Goal: Information Seeking & Learning: Learn about a topic

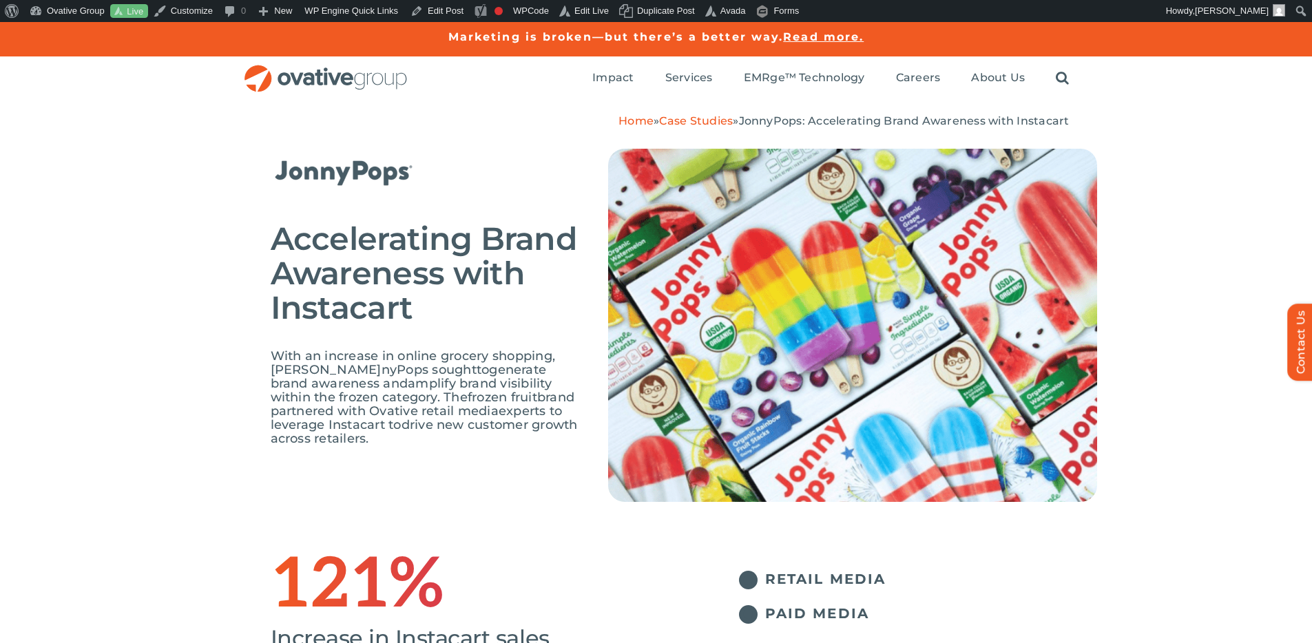
drag, startPoint x: 0, startPoint y: 0, endPoint x: 701, endPoint y: 117, distance: 711.0
click at [701, 117] on link "Case Studies" at bounding box center [696, 120] width 74 height 13
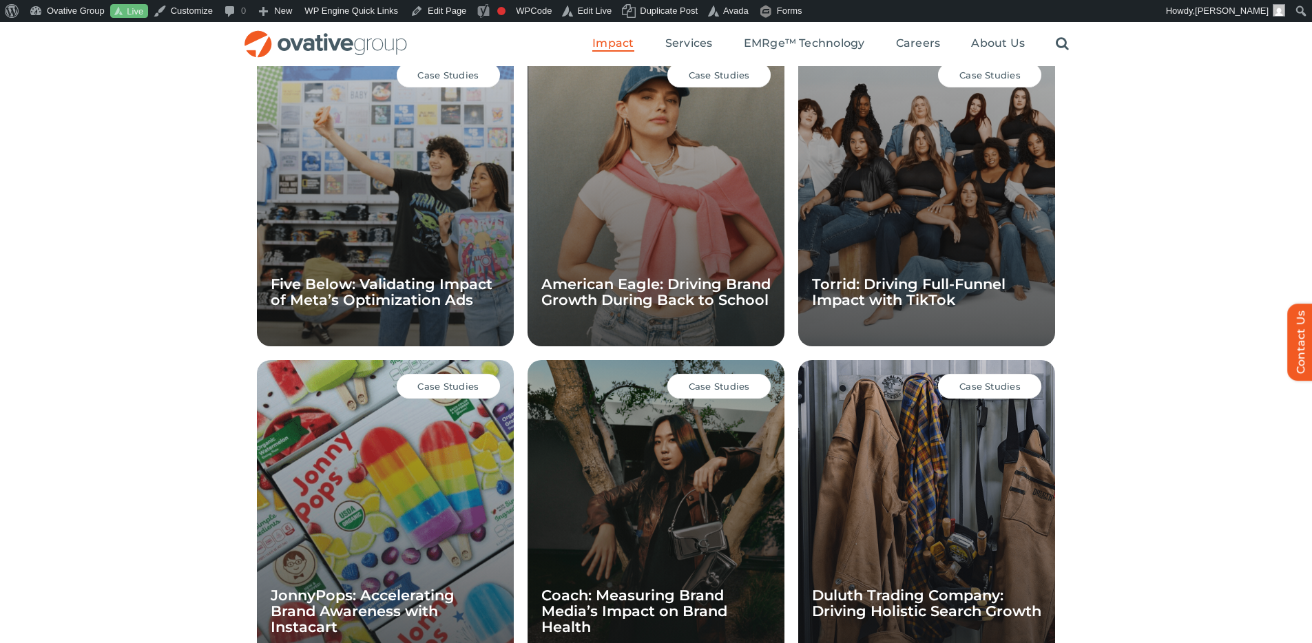
scroll to position [738, 0]
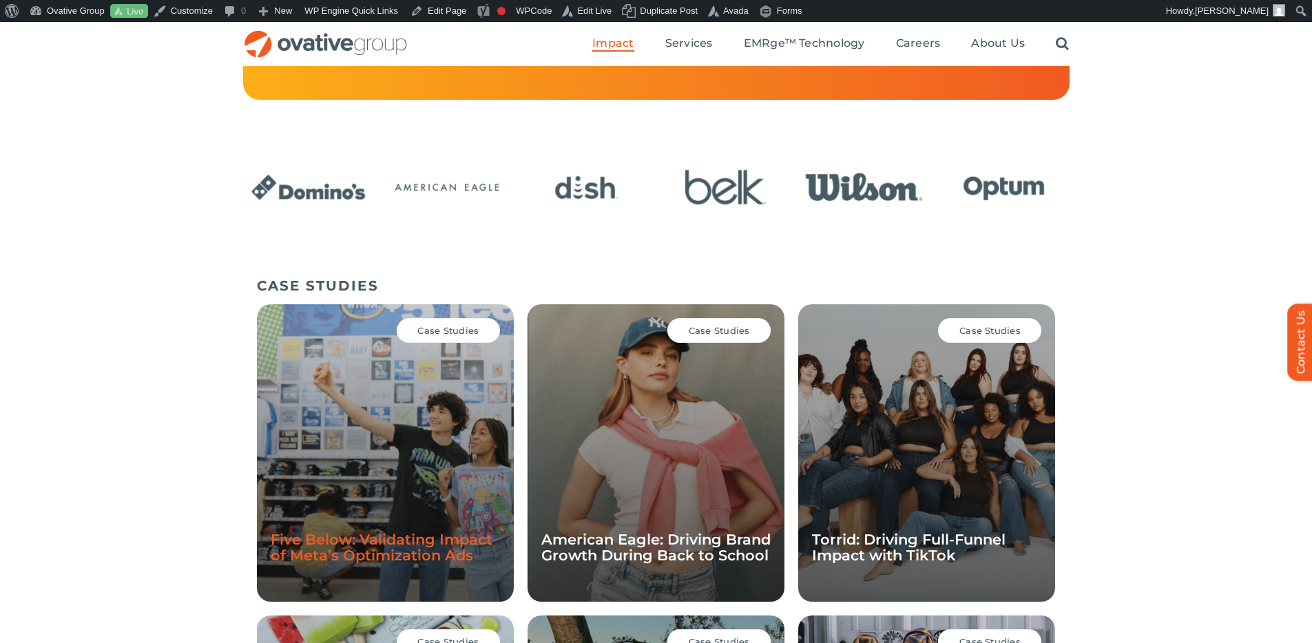
click at [380, 533] on link "Five Below: Validating Impact of Meta’s Optimization Ads" at bounding box center [382, 547] width 222 height 33
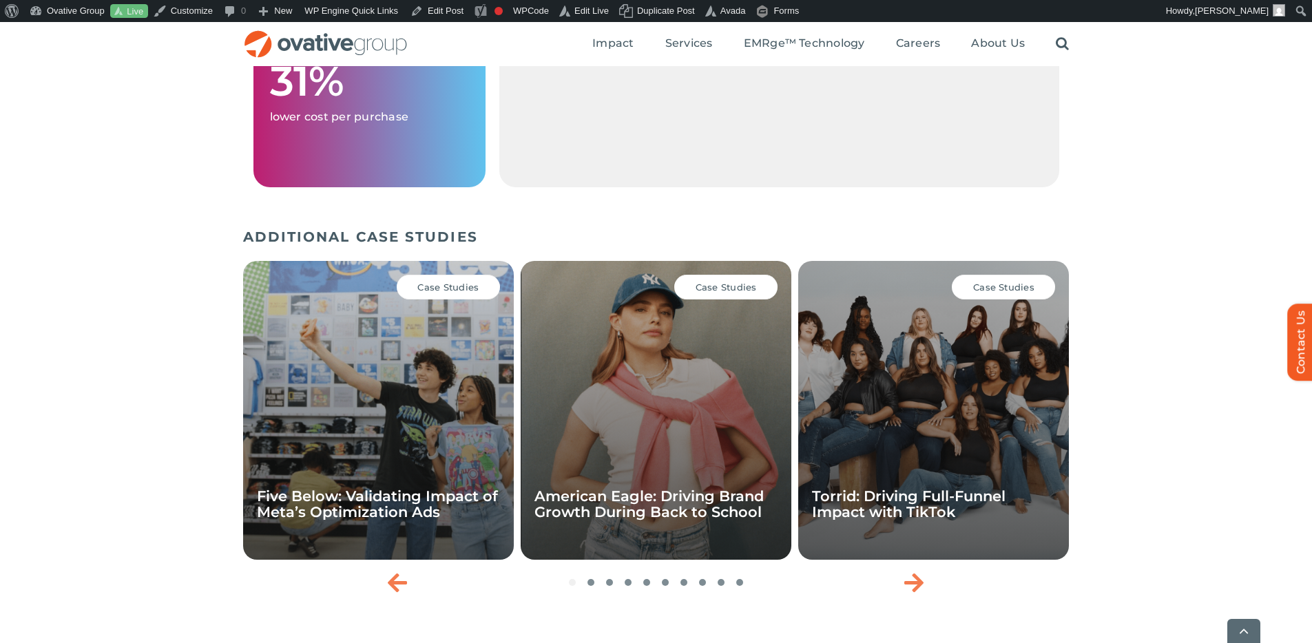
scroll to position [1228, 0]
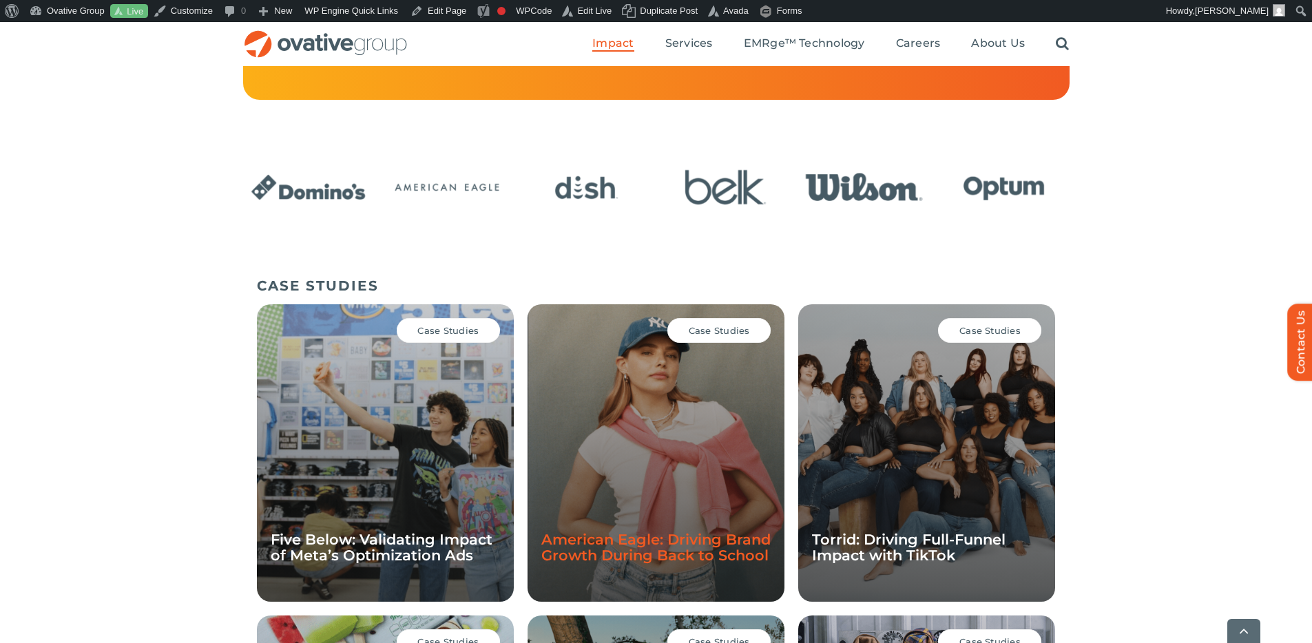
click at [656, 537] on link "American Eagle: Driving Brand Growth During Back to School" at bounding box center [655, 547] width 229 height 33
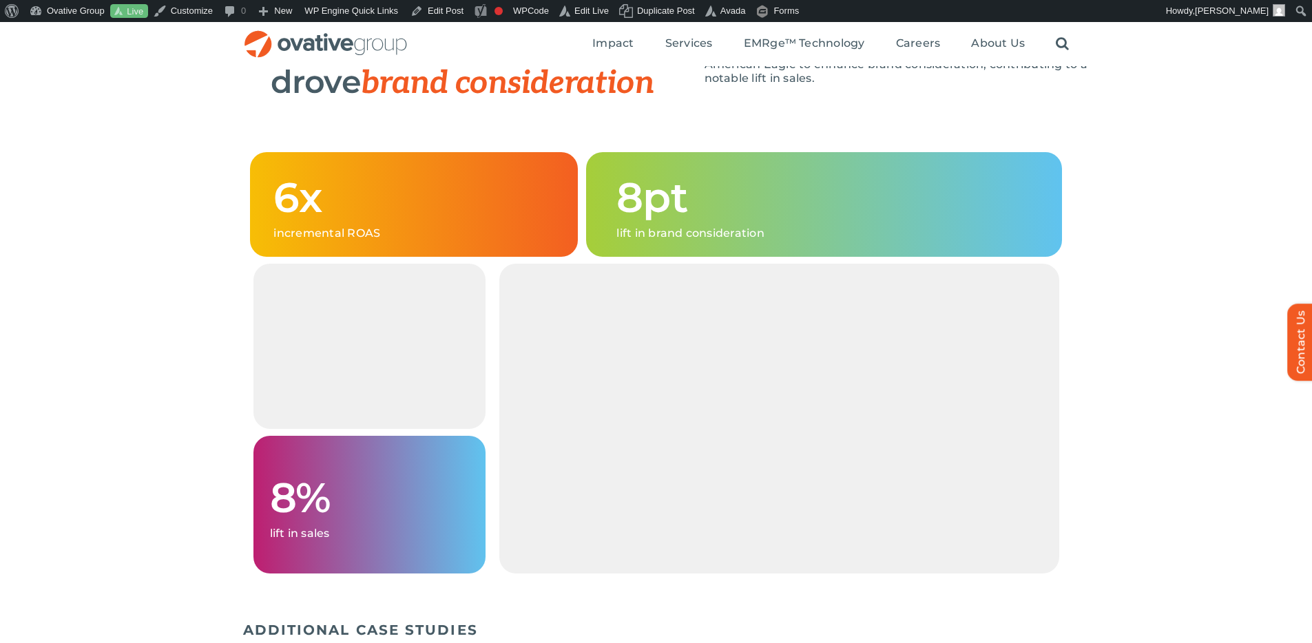
scroll to position [1426, 0]
